Goal: Task Accomplishment & Management: Use online tool/utility

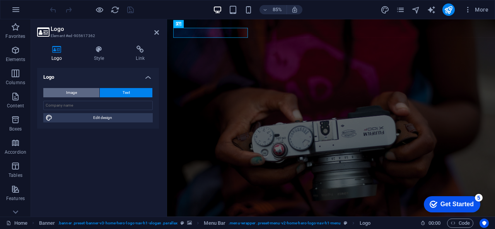
drag, startPoint x: 127, startPoint y: 70, endPoint x: 84, endPoint y: 94, distance: 48.9
click at [84, 94] on li "Logo Image Text Drag files here, click to choose files or select files from Fil…" at bounding box center [98, 98] width 122 height 61
click at [126, 91] on span "Text" at bounding box center [126, 92] width 7 height 9
click at [135, 91] on button "Text" at bounding box center [126, 92] width 53 height 9
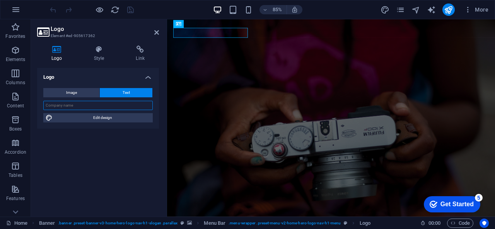
click at [91, 108] on input "text" at bounding box center [98, 105] width 110 height 9
type input "m"
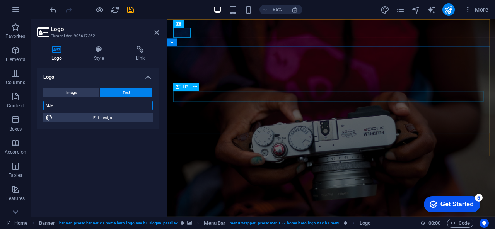
type input "M.M"
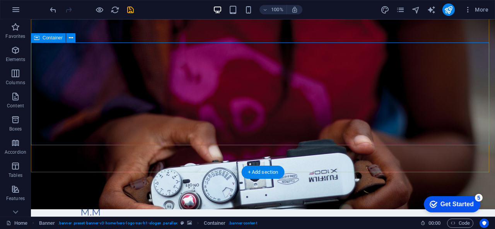
scroll to position [9, 0]
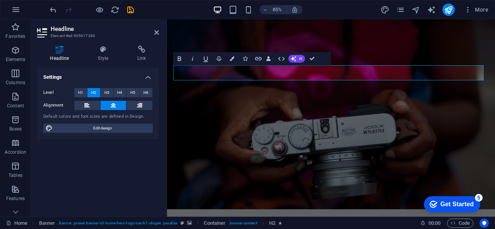
click at [115, 105] on icon at bounding box center [113, 105] width 5 height 9
click at [109, 96] on button "H3" at bounding box center [107, 92] width 13 height 9
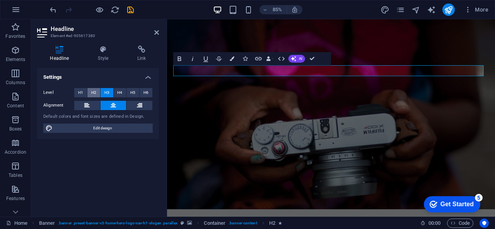
click at [95, 95] on span "H2" at bounding box center [93, 92] width 5 height 9
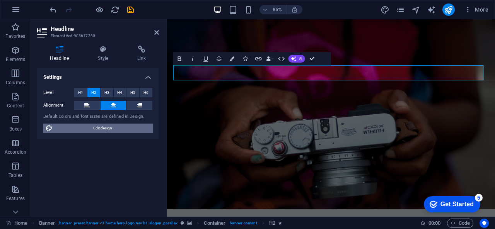
click at [103, 126] on span "Edit design" at bounding box center [103, 128] width 96 height 9
select select "rem"
select select "200"
select select "px"
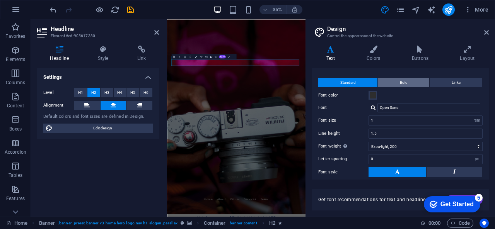
scroll to position [0, 0]
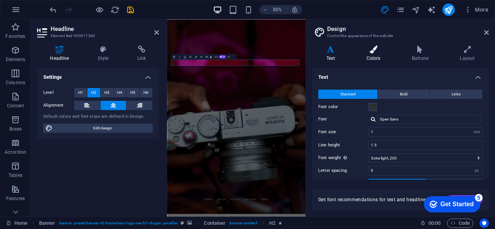
click at [371, 57] on h4 "Colors" at bounding box center [375, 54] width 45 height 16
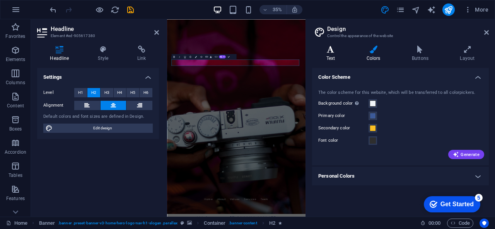
click at [334, 58] on h4 "Text" at bounding box center [332, 54] width 40 height 16
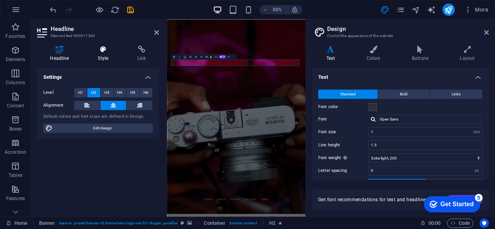
click at [107, 60] on h4 "Style" at bounding box center [104, 54] width 39 height 16
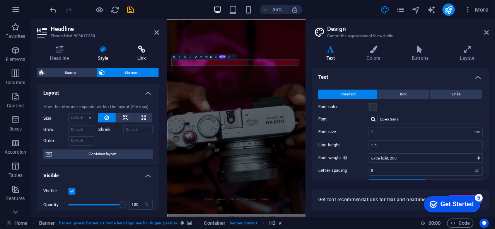
click at [141, 58] on h4 "Link" at bounding box center [142, 54] width 34 height 16
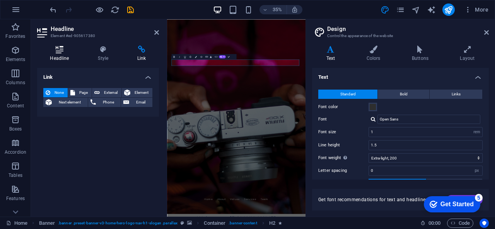
click at [59, 59] on h4 "Headline" at bounding box center [61, 54] width 48 height 16
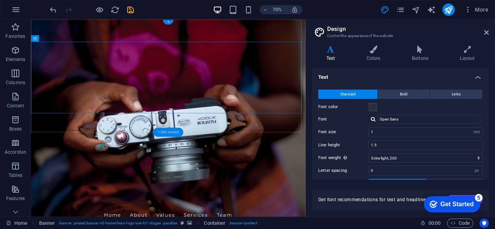
click at [173, 135] on div "+ Add section" at bounding box center [168, 132] width 30 height 9
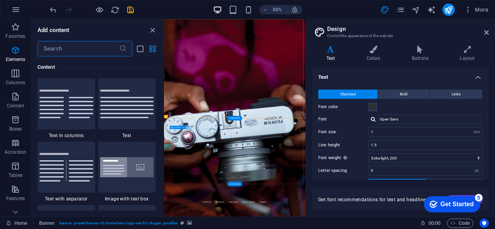
scroll to position [1354, 0]
click at [77, 48] on input "text" at bounding box center [79, 48] width 82 height 15
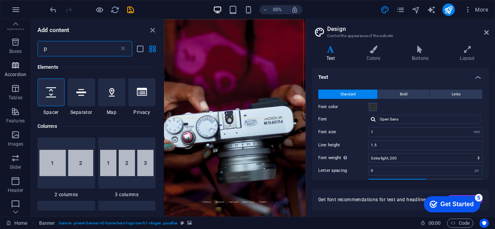
scroll to position [0, 0]
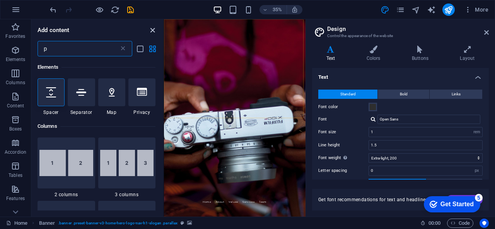
type input "p"
click at [152, 31] on icon "close panel" at bounding box center [152, 30] width 9 height 9
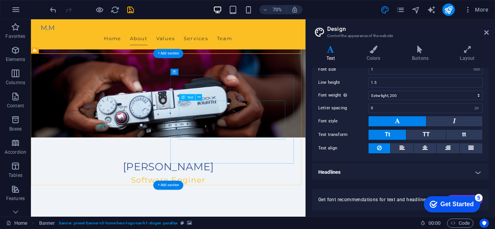
scroll to position [113, 0]
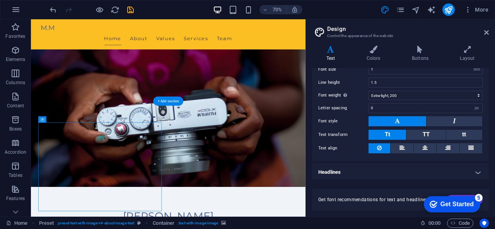
scroll to position [50, 0]
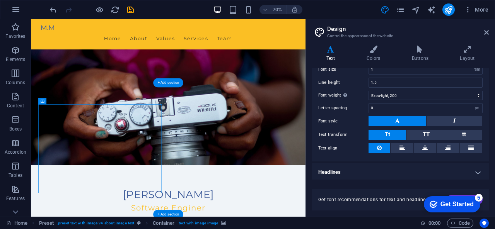
scroll to position [74, 0]
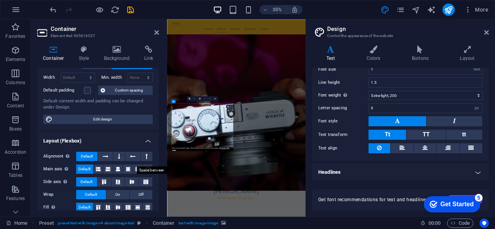
scroll to position [0, 0]
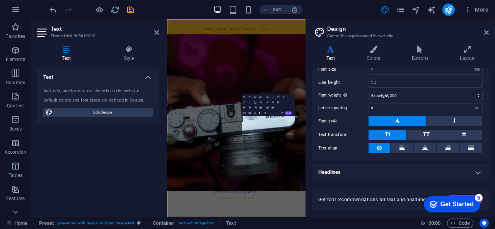
click at [490, 30] on aside "Design Control the appearance of the website Variants Text Colors Buttons Layou…" at bounding box center [401, 118] width 190 height 198
click at [486, 31] on icon at bounding box center [487, 32] width 5 height 6
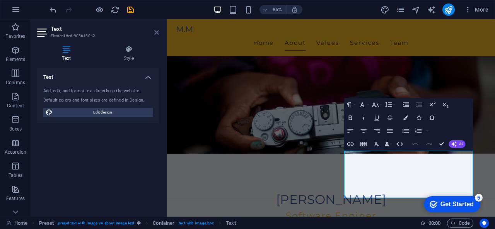
click at [155, 34] on icon at bounding box center [156, 32] width 5 height 6
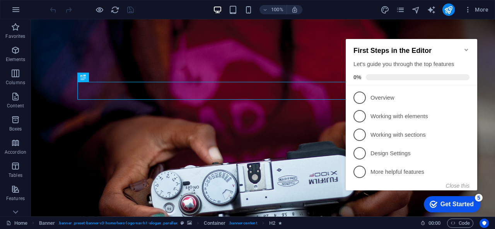
click at [371, 200] on div "checkmark Get Started 5 First Steps in the Editor Let's guide you through the t…" at bounding box center [413, 122] width 141 height 188
click at [466, 47] on icon "Minimize checklist" at bounding box center [467, 50] width 6 height 6
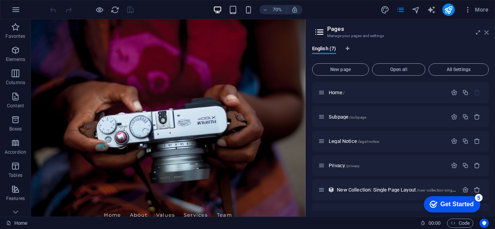
click at [486, 34] on icon at bounding box center [487, 32] width 5 height 6
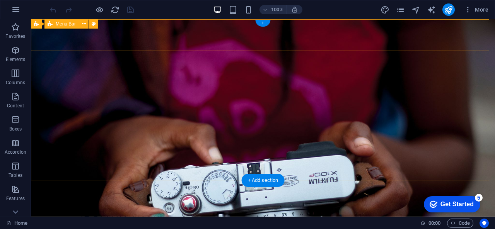
click at [467, 208] on div "portfolio.msg.com Home About Values Services Team" at bounding box center [263, 229] width 464 height 43
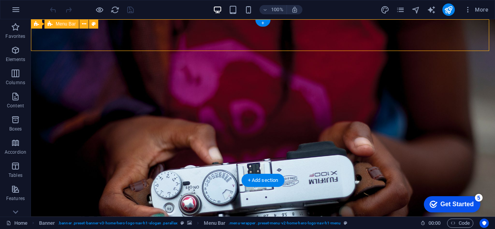
click at [475, 208] on div "portfolio.msg.com Home About Values Services Team" at bounding box center [263, 229] width 464 height 43
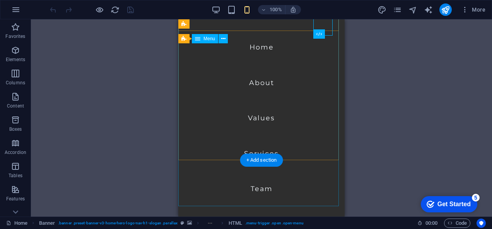
scroll to position [10, 0]
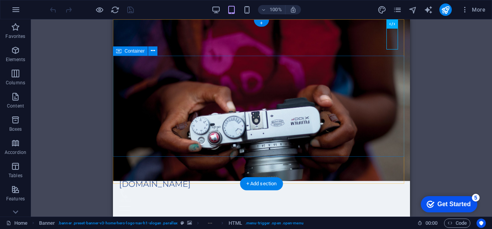
scroll to position [0, 0]
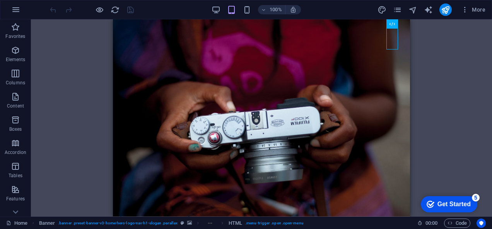
click at [82, 102] on div "Drag here to replace the existing content. Press “Ctrl” if you want to create a…" at bounding box center [261, 117] width 461 height 197
click at [443, 55] on div "Drag here to replace the existing content. Press “Ctrl” if you want to create a…" at bounding box center [261, 117] width 461 height 197
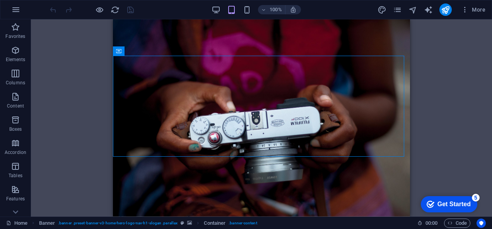
click at [62, 147] on div "Drag here to replace the existing content. Press “Ctrl” if you want to create a…" at bounding box center [261, 117] width 461 height 197
drag, startPoint x: 89, startPoint y: 88, endPoint x: 43, endPoint y: 133, distance: 64.6
click at [89, 88] on div "Drag here to replace the existing content. Press “Ctrl” if you want to create a…" at bounding box center [261, 117] width 461 height 197
